Goal: Understand process/instructions

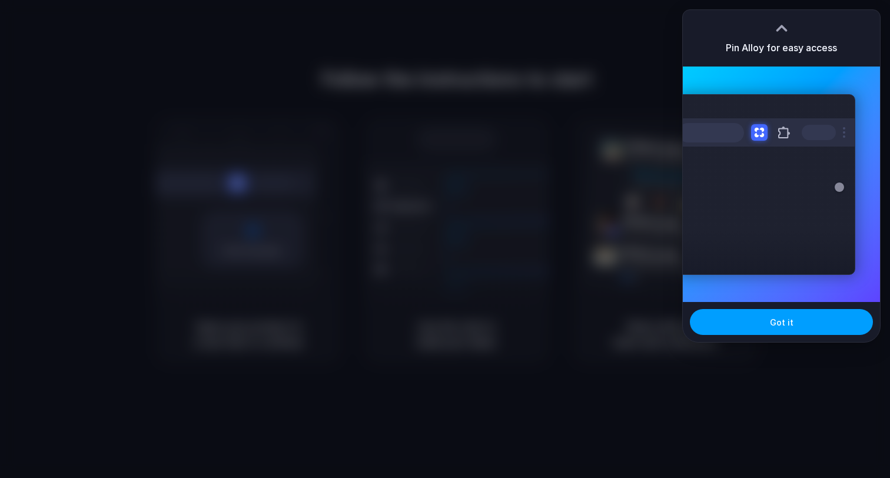
click at [785, 316] on button "Got it" at bounding box center [781, 322] width 183 height 26
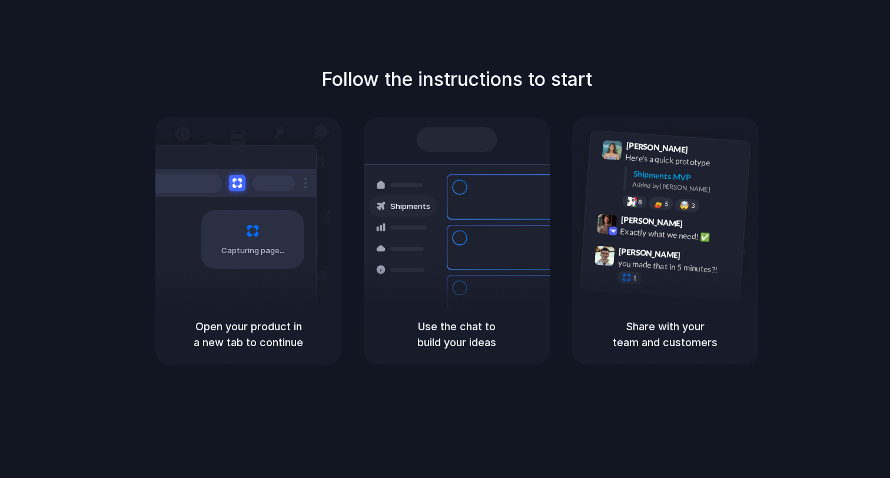
click at [787, 82] on div "Follow the instructions to start Capturing page Open your product in a new tab …" at bounding box center [457, 214] width 890 height 299
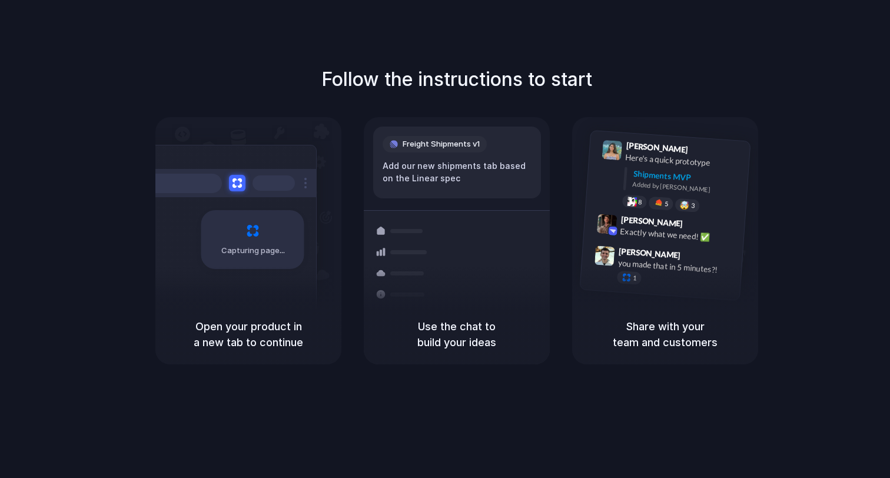
click at [234, 315] on div "Open your product in a new tab to continue" at bounding box center [248, 334] width 186 height 60
